Goal: Task Accomplishment & Management: Manage account settings

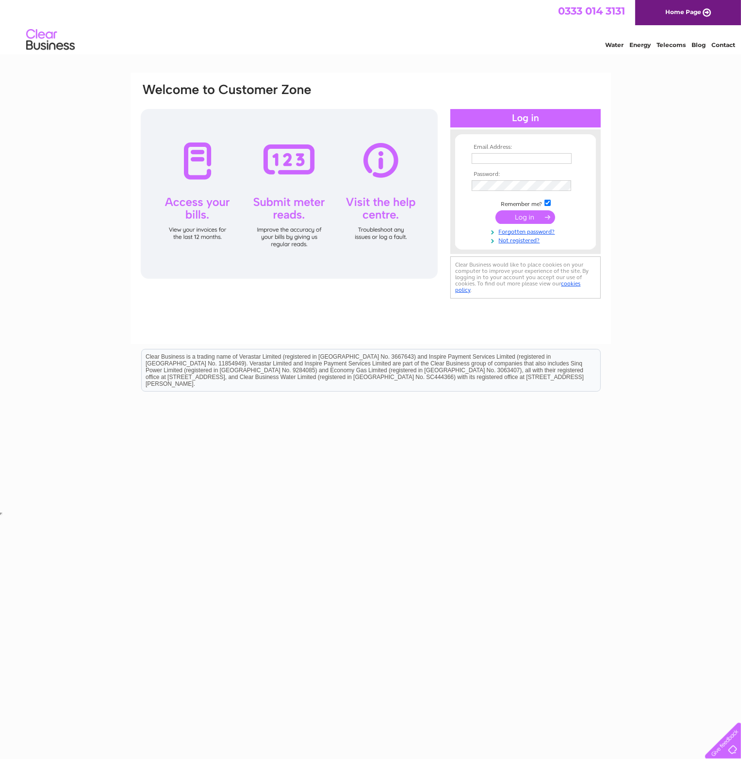
type input "ashleyrhh@outlook.com"
click at [514, 220] on input "submit" at bounding box center [525, 217] width 60 height 14
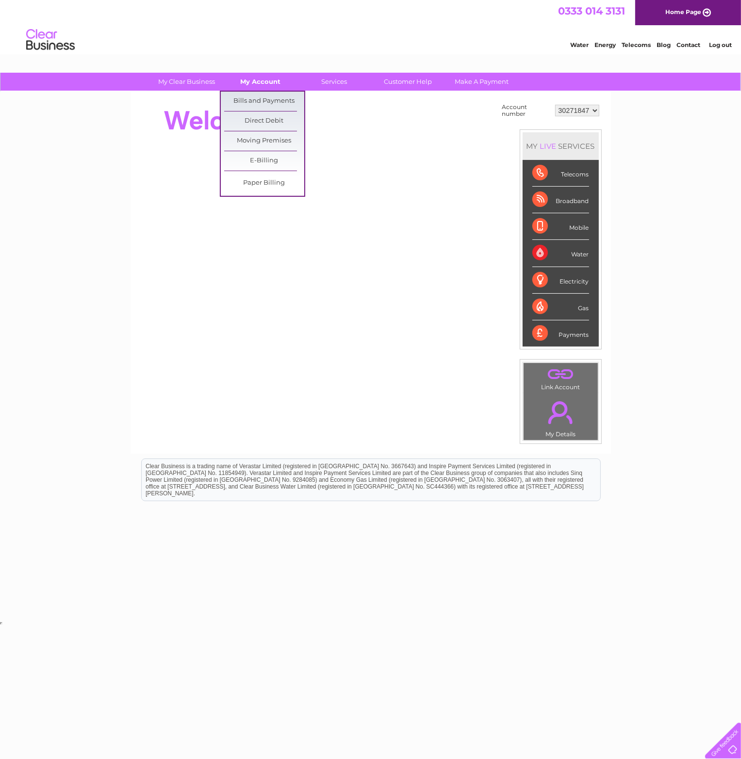
click at [266, 86] on link "My Account" at bounding box center [260, 82] width 80 height 18
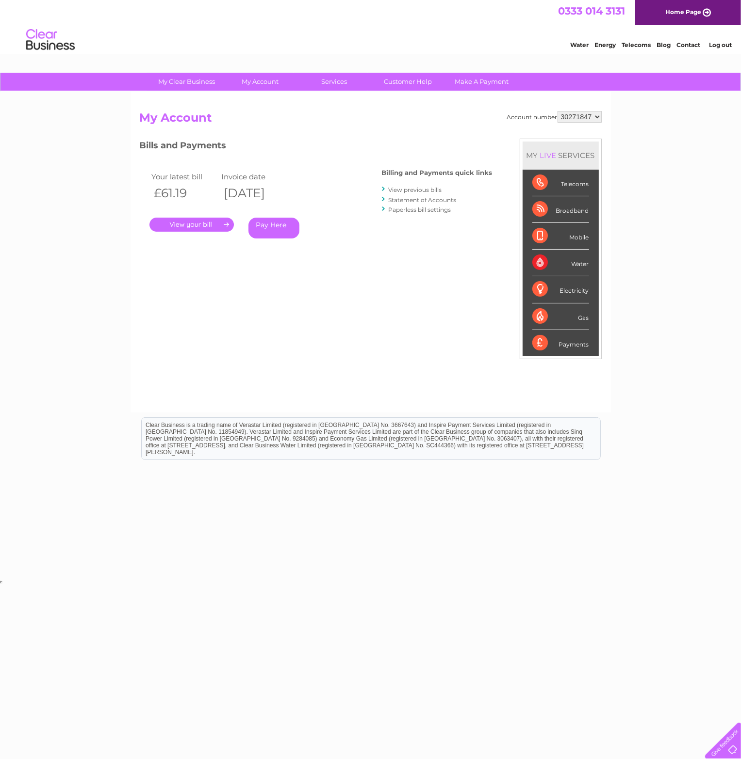
click at [198, 222] on link "." at bounding box center [191, 225] width 84 height 14
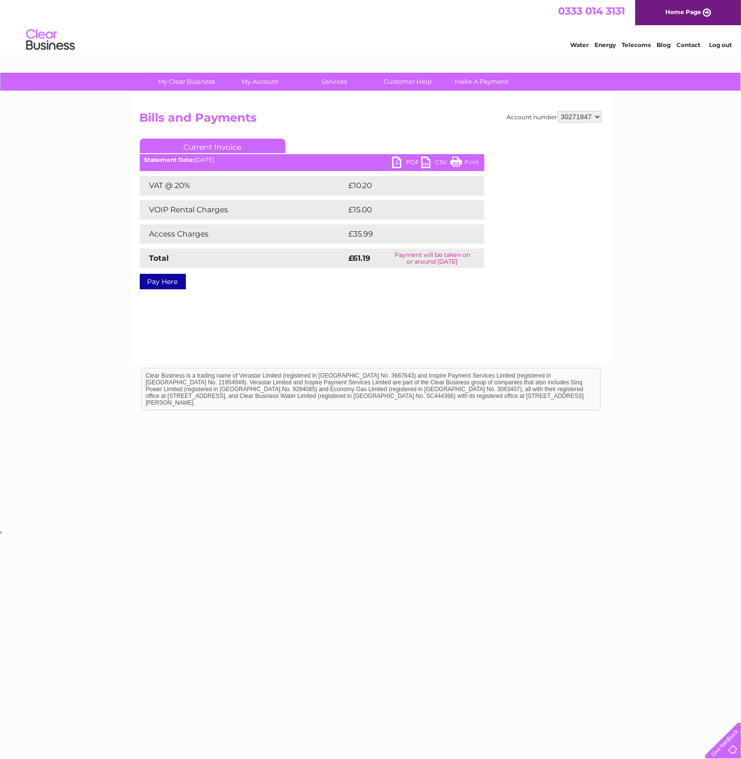
click at [409, 162] on link "PDF" at bounding box center [406, 164] width 29 height 14
